Goal: Transaction & Acquisition: Purchase product/service

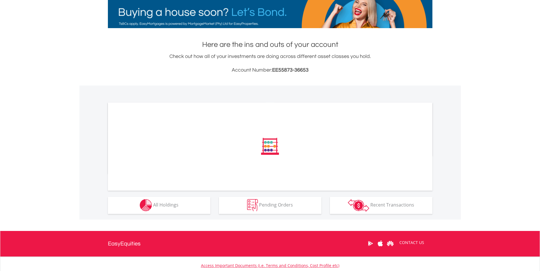
scroll to position [95, 0]
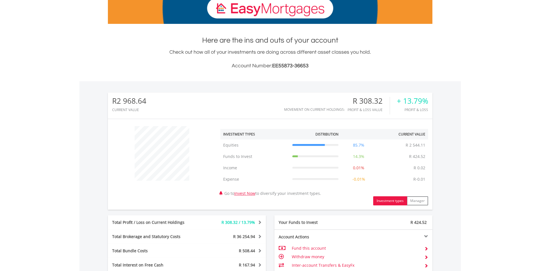
click at [185, 206] on div "﻿ Investment Types Distribution Current Value Show All Equities Equities R 2 54…" at bounding box center [270, 164] width 324 height 91
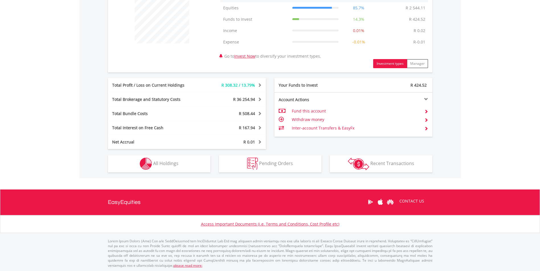
scroll to position [233, 0]
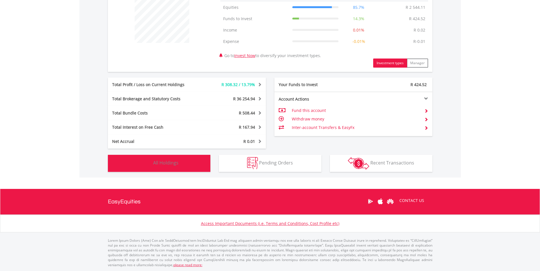
click at [173, 168] on button "Holdings All Holdings" at bounding box center [159, 163] width 102 height 17
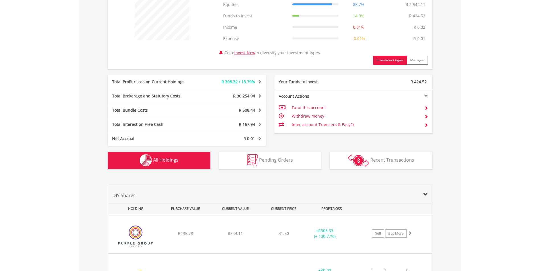
scroll to position [247, 0]
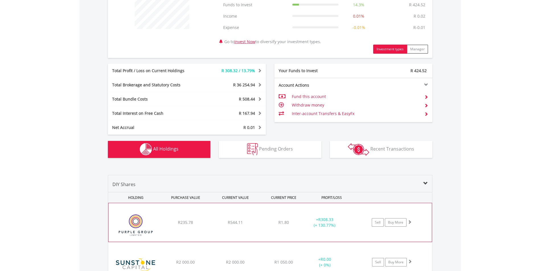
click at [284, 210] on div "﻿ Purple Group Limited R235.78 R544.11 R1.80 + R308.33 (+ 130.77%) Sell Buy More" at bounding box center [269, 222] width 323 height 39
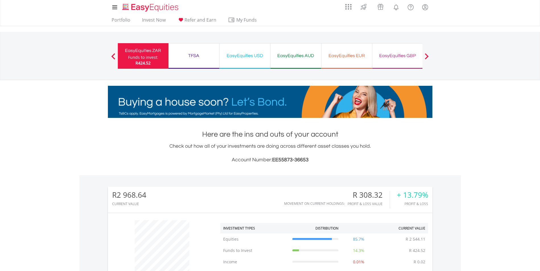
scroll to position [0, 0]
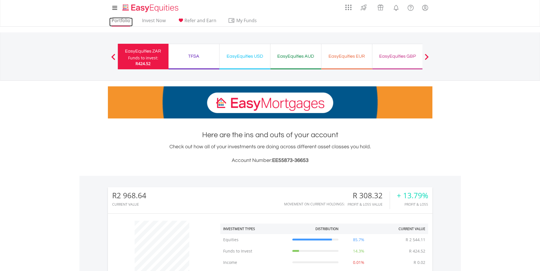
click at [124, 23] on link "Portfolio" at bounding box center [120, 22] width 23 height 9
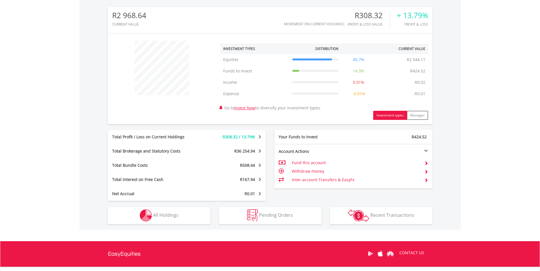
scroll to position [190, 0]
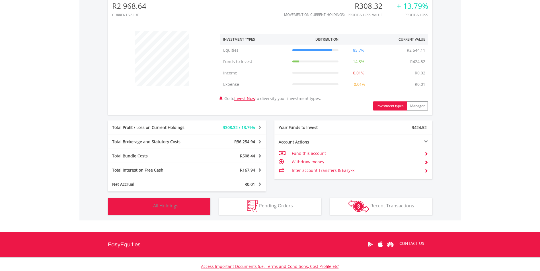
click at [165, 208] on span "All Holdings" at bounding box center [165, 206] width 25 height 6
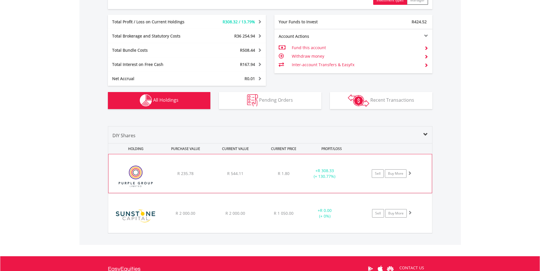
scroll to position [315, 0]
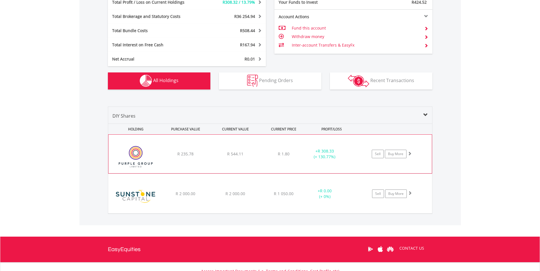
click at [298, 151] on div "﻿ Purple Group Limited R 235.78 R 544.11 R 1.80 + R 308.33 (+ 130.77%) Sell Buy…" at bounding box center [269, 154] width 323 height 39
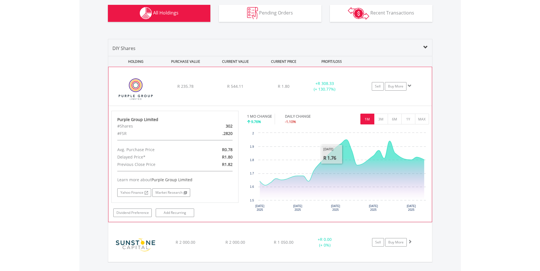
scroll to position [382, 0]
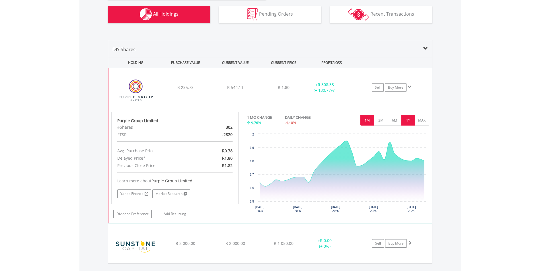
click at [412, 119] on button "1Y" at bounding box center [408, 120] width 14 height 11
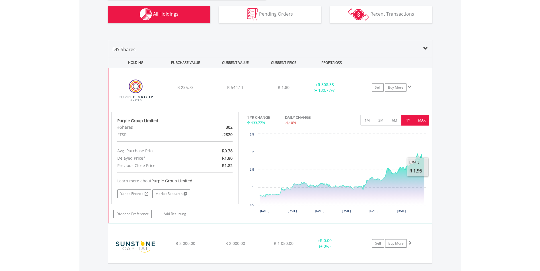
click at [422, 117] on button "MAX" at bounding box center [422, 120] width 14 height 11
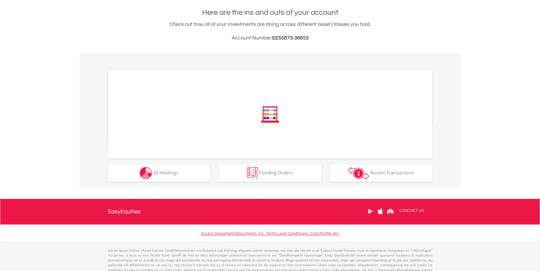
scroll to position [123, 0]
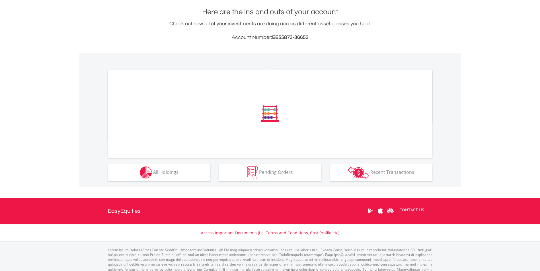
click at [0, 0] on div "﻿ Distribution Current Value Show All Go to Invest Now to diversify your invest…" at bounding box center [0, 0] width 0 height 0
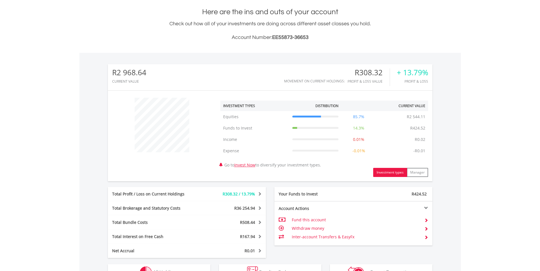
scroll to position [55, 108]
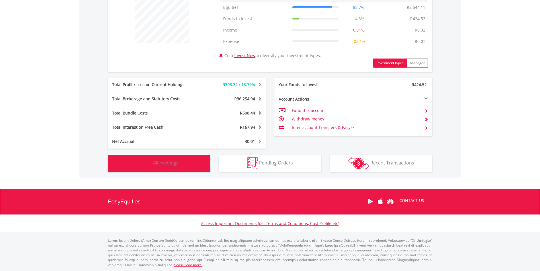
click at [160, 169] on button "Holdings All Holdings" at bounding box center [159, 163] width 102 height 17
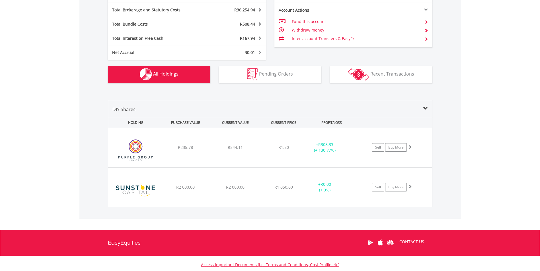
scroll to position [363, 0]
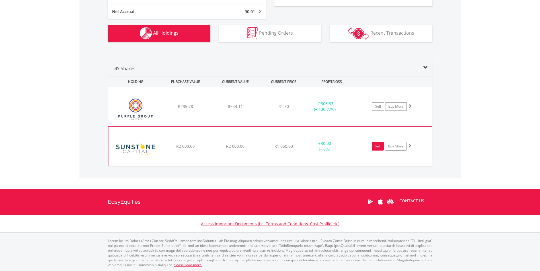
click at [379, 149] on link "Sell" at bounding box center [377, 146] width 12 height 9
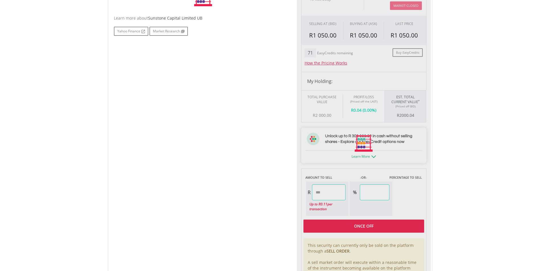
type input "*******"
type input "******"
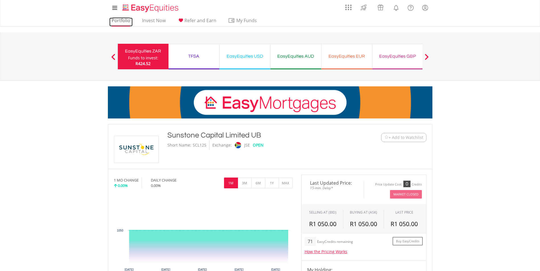
click at [122, 20] on link "Portfolio" at bounding box center [120, 22] width 23 height 9
